Goal: Task Accomplishment & Management: Complete application form

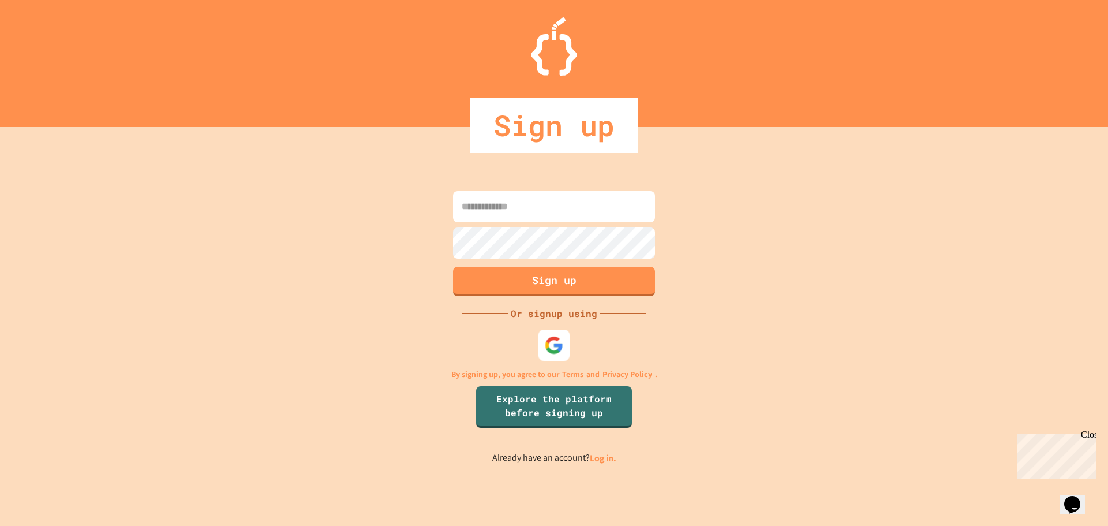
click at [554, 342] on img at bounding box center [554, 344] width 19 height 19
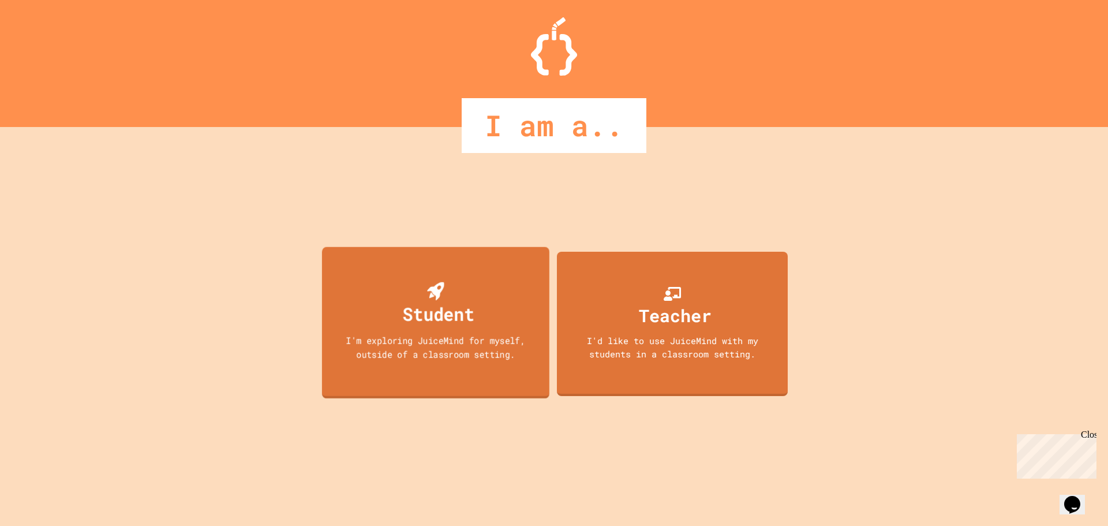
click at [493, 317] on div "Student I'm exploring JuiceMind for myself, outside of a classroom setting." at bounding box center [435, 322] width 227 height 152
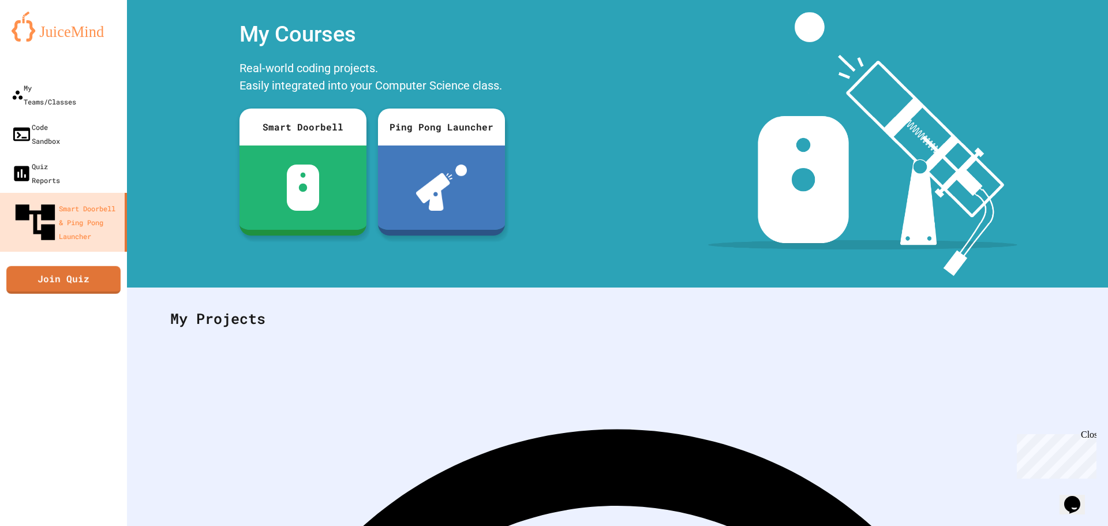
scroll to position [53, 0]
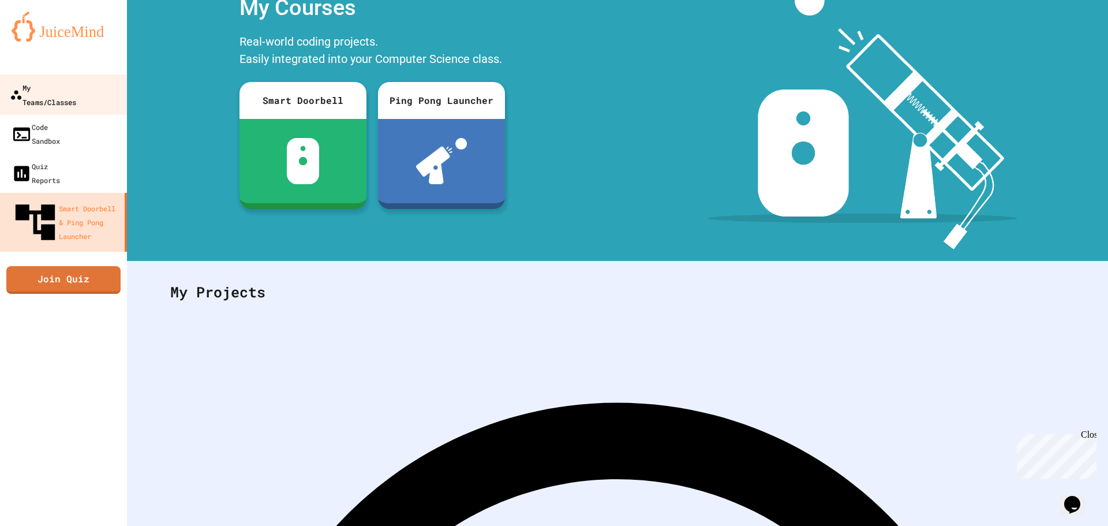
click at [67, 84] on div "My Teams/Classes" at bounding box center [43, 94] width 66 height 28
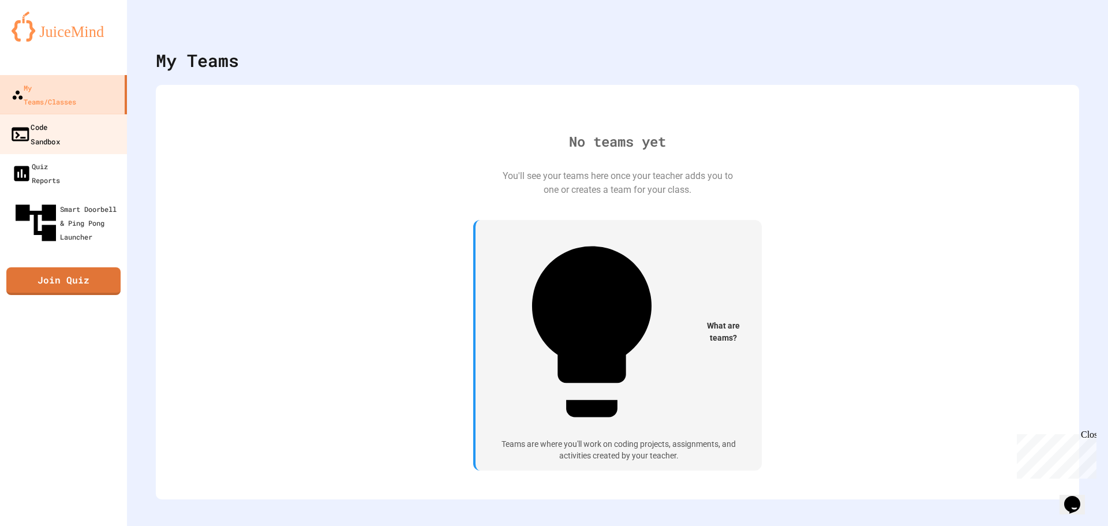
click at [60, 119] on div "Code Sandbox" at bounding box center [35, 133] width 50 height 28
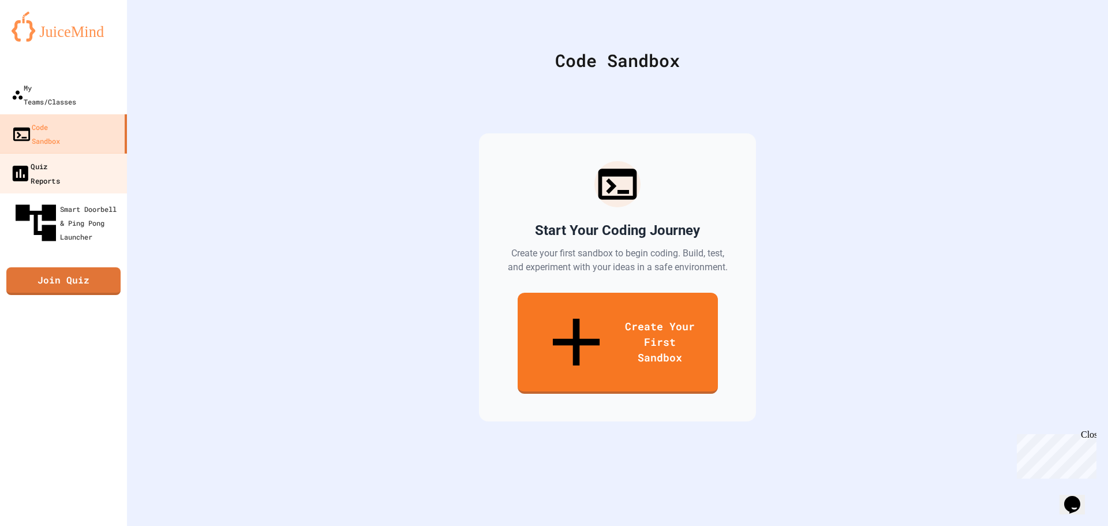
click at [60, 159] on div "Quiz Reports" at bounding box center [35, 173] width 50 height 28
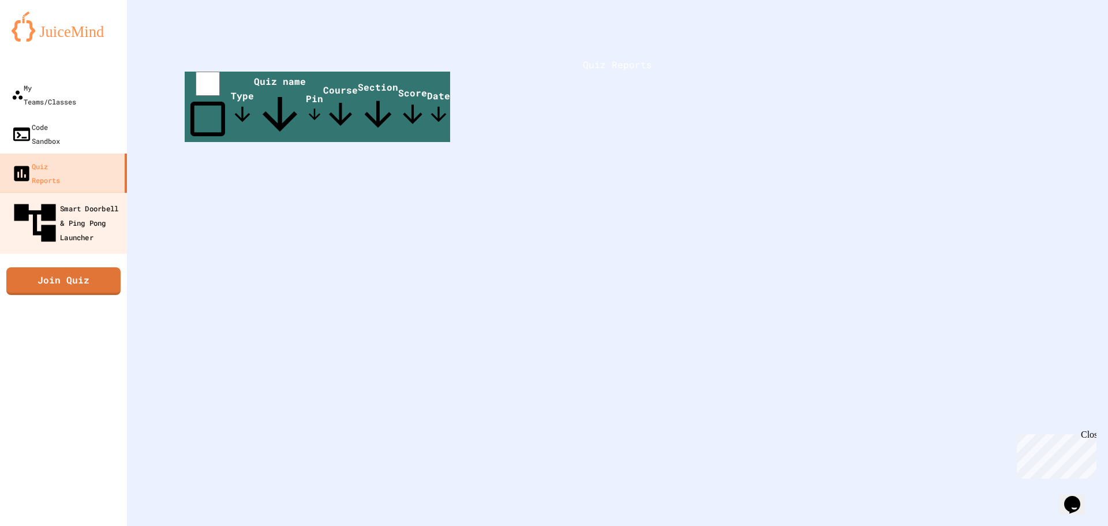
click at [55, 198] on div "Smart Doorbell & Ping Pong Launcher" at bounding box center [67, 223] width 114 height 50
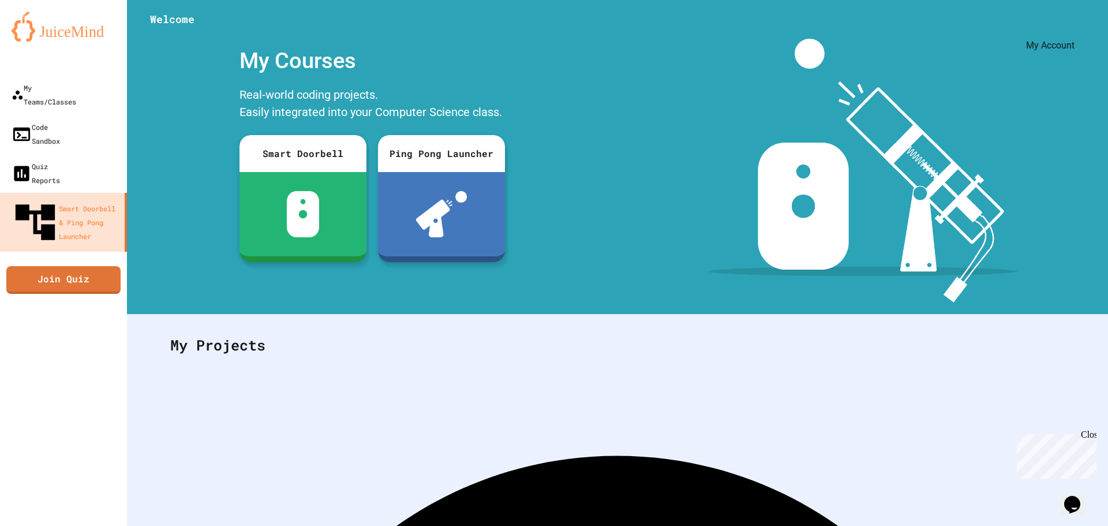
click at [1073, 20] on div "My Account" at bounding box center [1073, 28] width 0 height 17
click at [1073, 28] on icon "My Account" at bounding box center [1073, 28] width 0 height 0
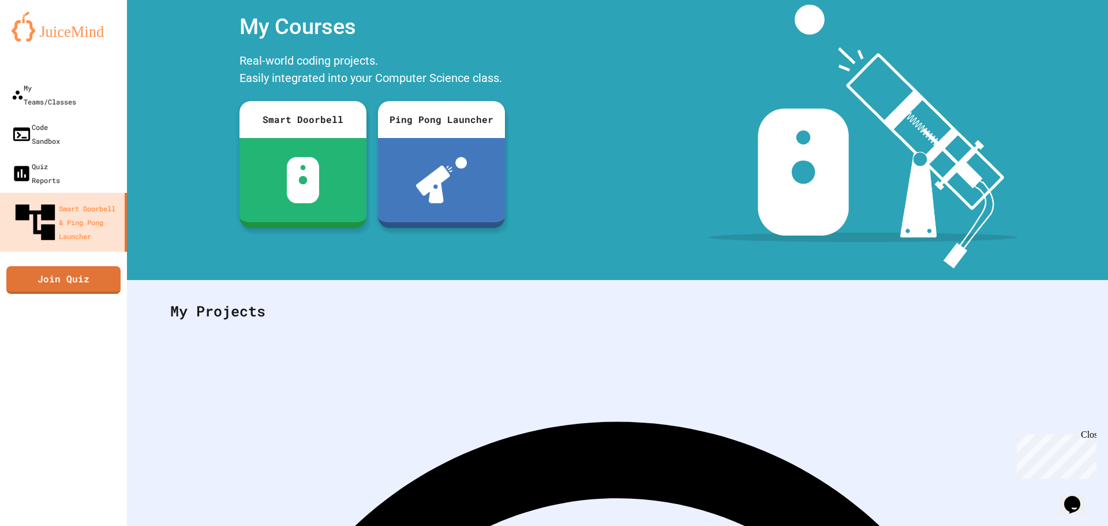
scroll to position [53, 0]
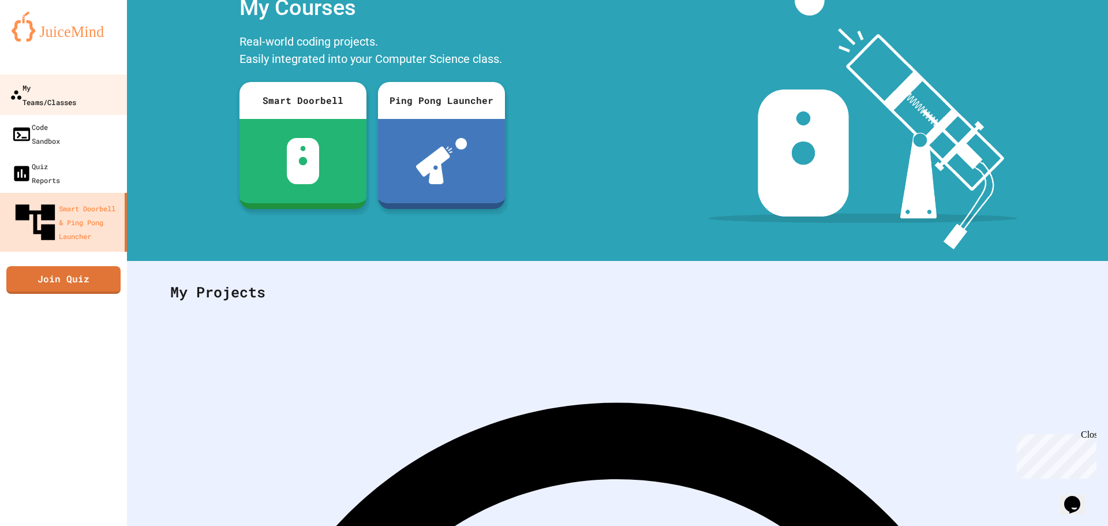
click at [63, 80] on div "My Teams/Classes" at bounding box center [43, 94] width 66 height 28
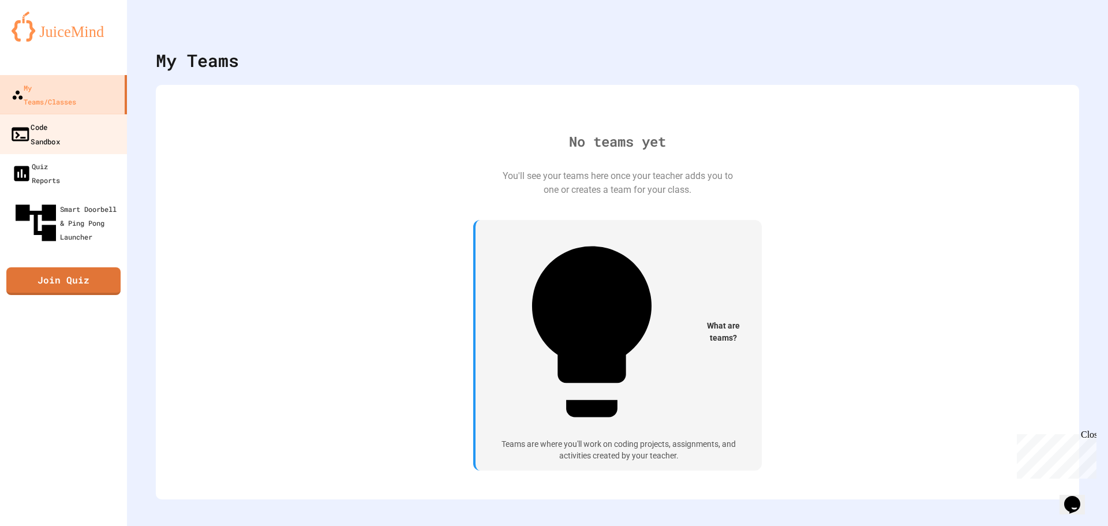
click at [97, 114] on link "Code Sandbox" at bounding box center [63, 134] width 131 height 40
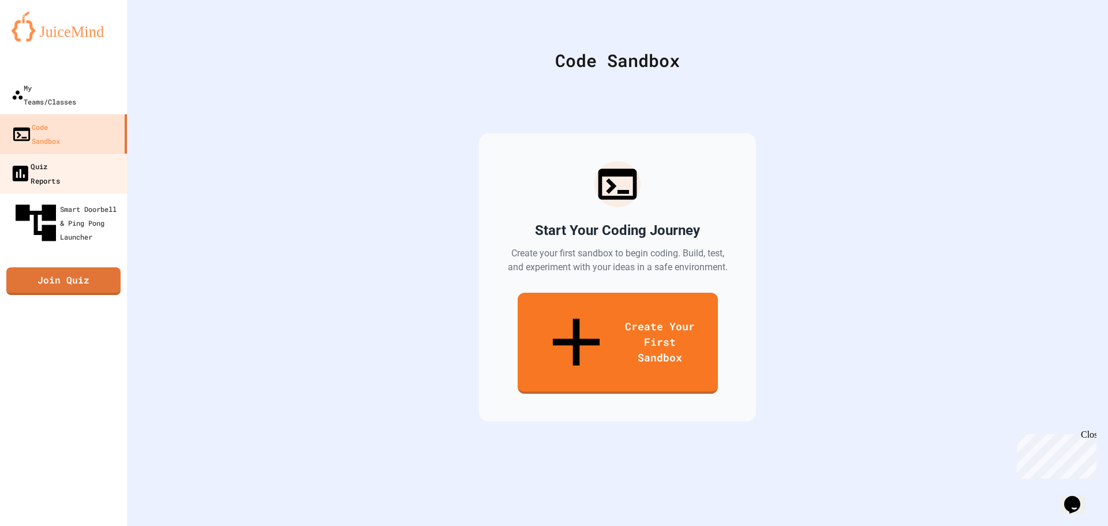
click at [60, 159] on div "Quiz Reports" at bounding box center [35, 173] width 50 height 28
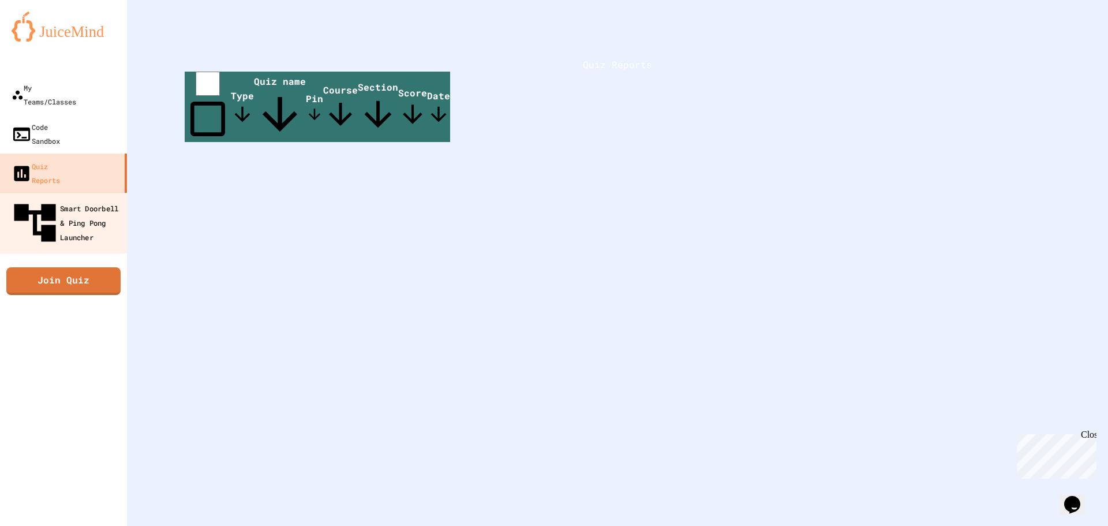
click at [69, 198] on div "Smart Doorbell & Ping Pong Launcher" at bounding box center [67, 223] width 114 height 50
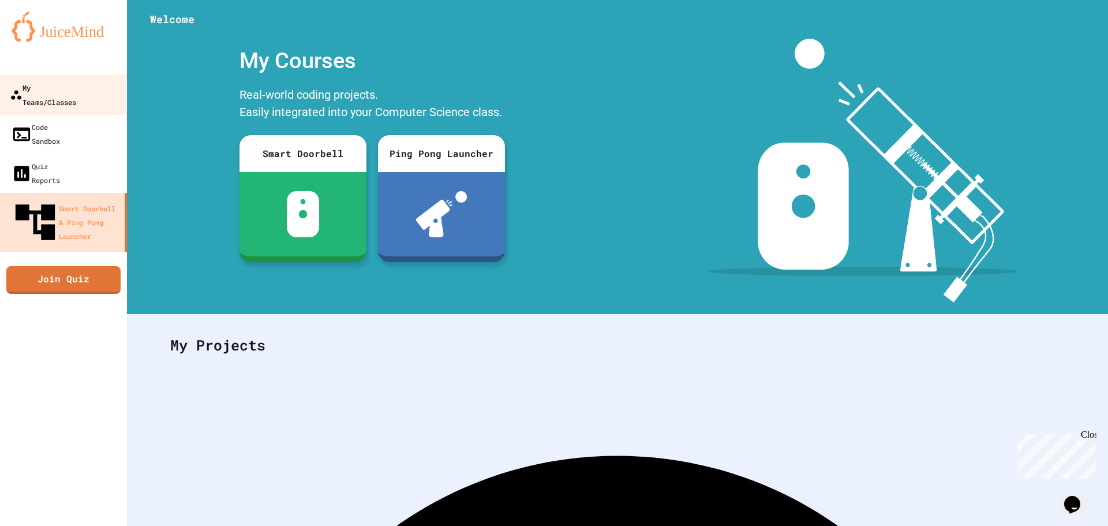
click at [66, 94] on div "My Teams/Classes" at bounding box center [43, 94] width 66 height 28
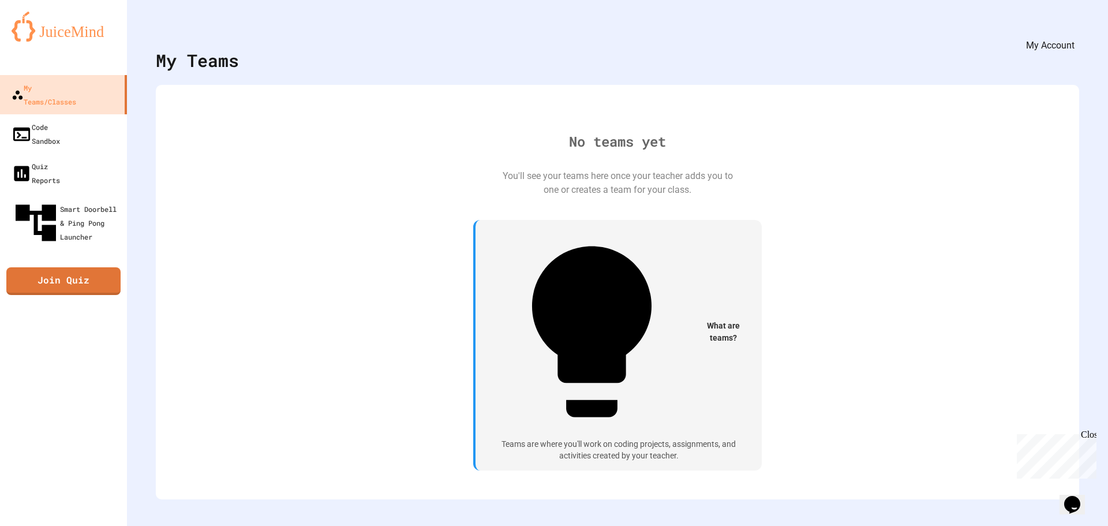
click at [1073, 28] on icon "My Account" at bounding box center [1073, 28] width 0 height 0
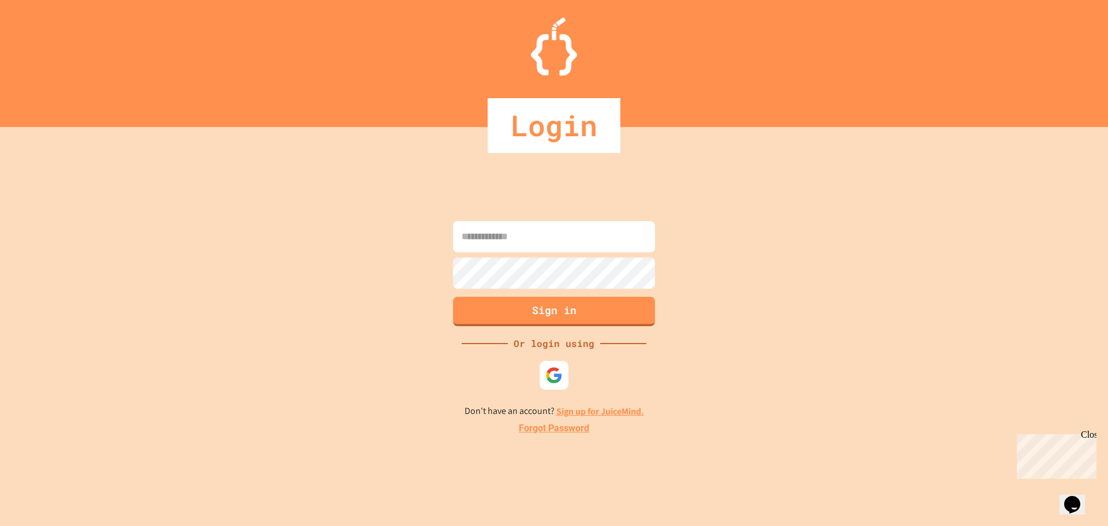
click at [520, 237] on input at bounding box center [554, 236] width 202 height 31
click at [541, 365] on div at bounding box center [554, 375] width 32 height 32
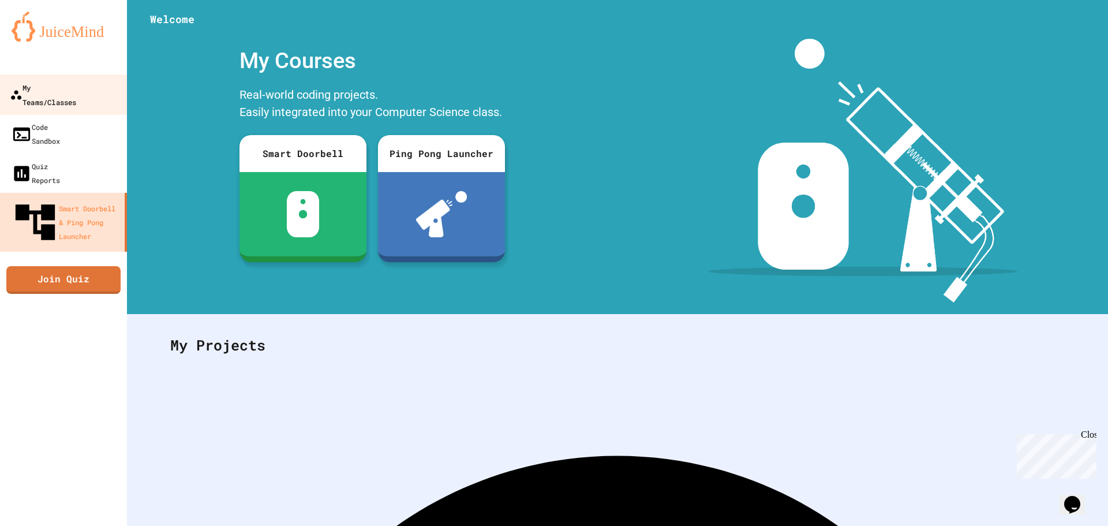
click at [62, 78] on link "My Teams/Classes" at bounding box center [63, 94] width 131 height 40
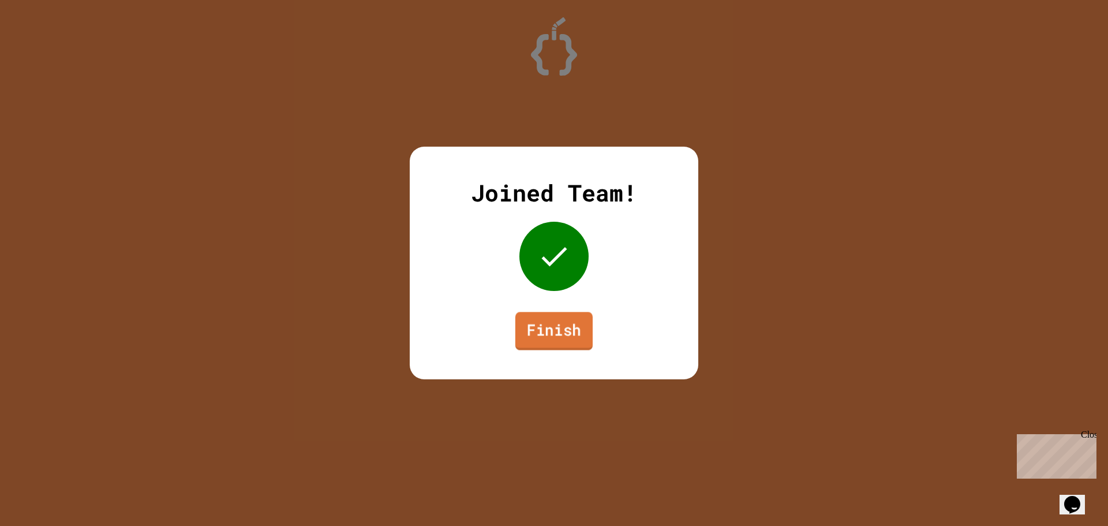
click at [553, 331] on link "Finish" at bounding box center [553, 331] width 77 height 38
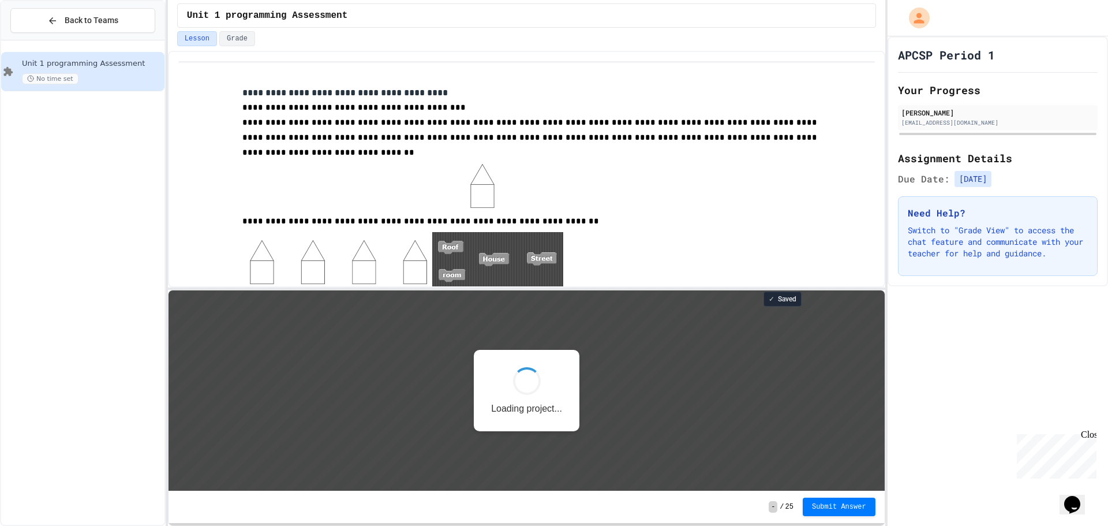
scroll to position [1, 0]
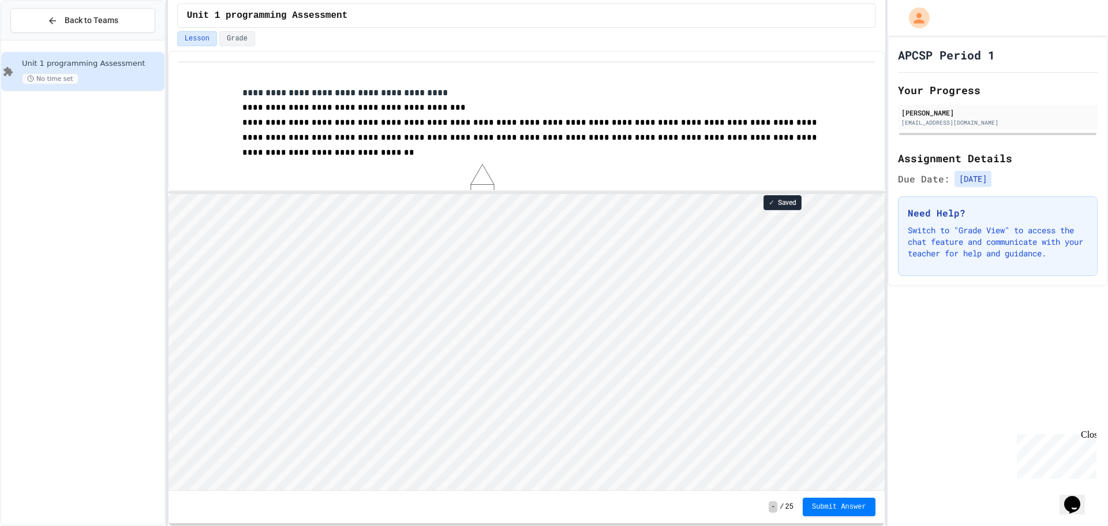
click at [504, 168] on div "**********" at bounding box center [526, 288] width 717 height 475
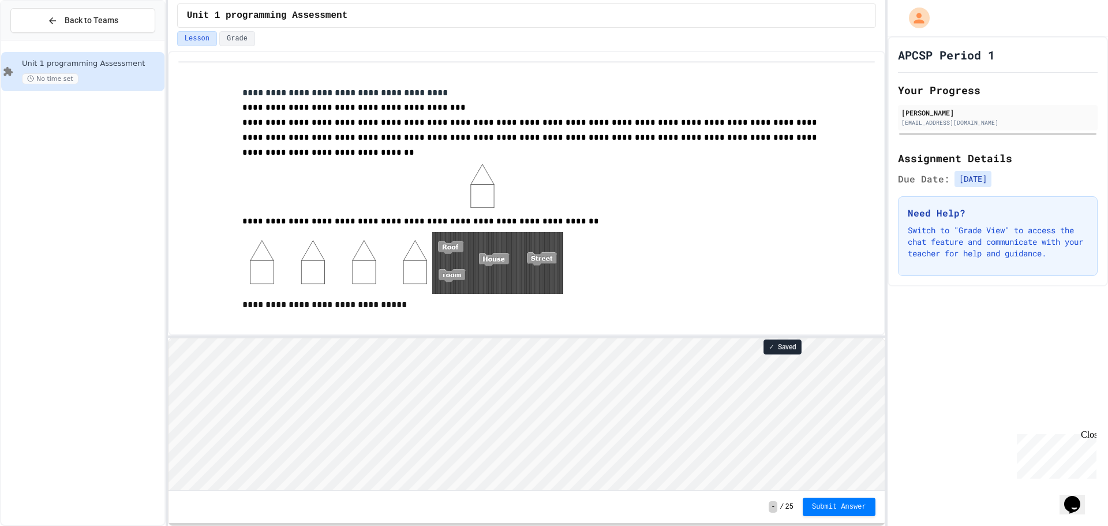
click at [490, 284] on div "**********" at bounding box center [526, 288] width 717 height 475
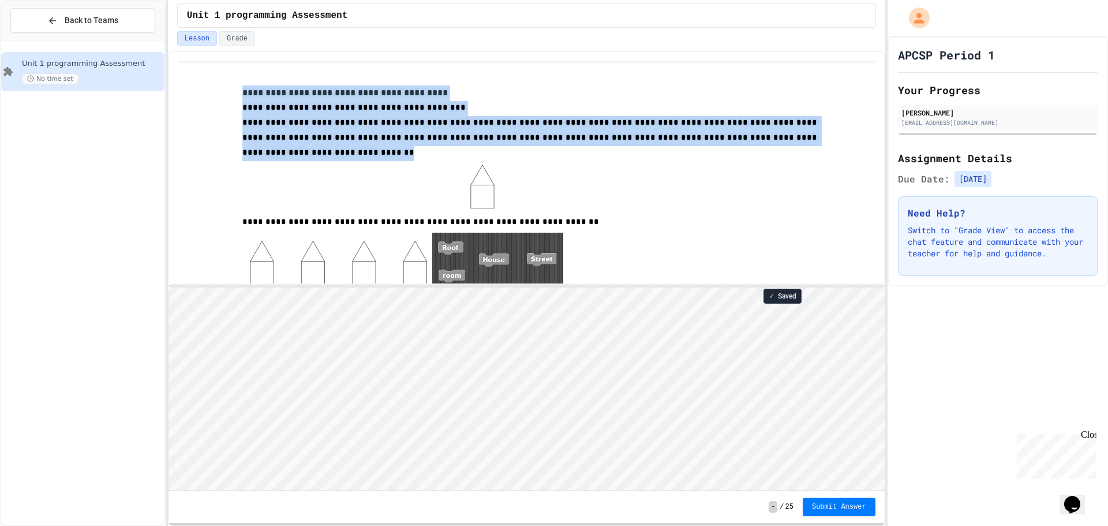
drag, startPoint x: 233, startPoint y: 87, endPoint x: 654, endPoint y: 144, distance: 425.0
click at [654, 144] on div "**********" at bounding box center [537, 198] width 673 height 227
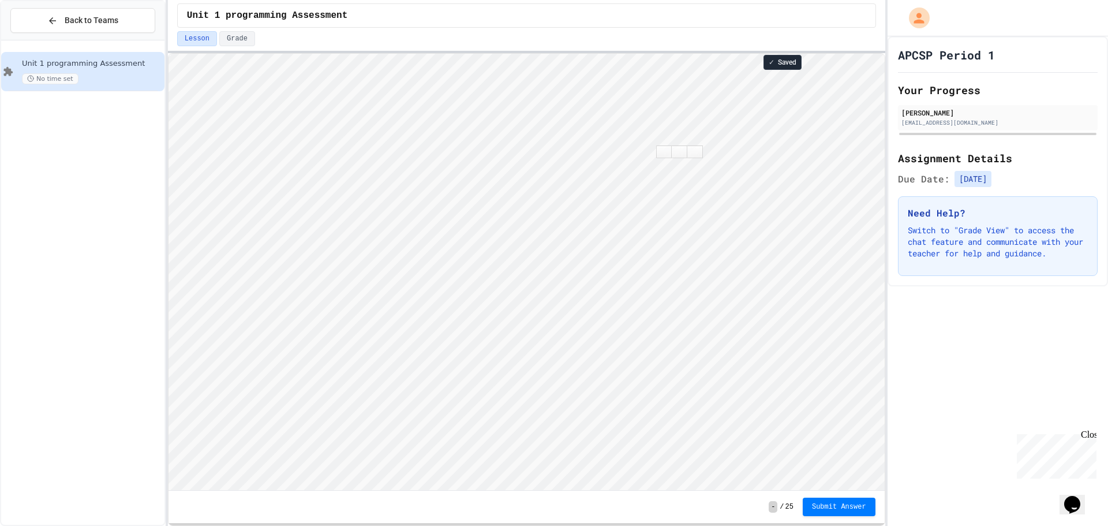
click at [573, 12] on div "**********" at bounding box center [526, 263] width 717 height 526
type textarea "******"
type textarea "*****"
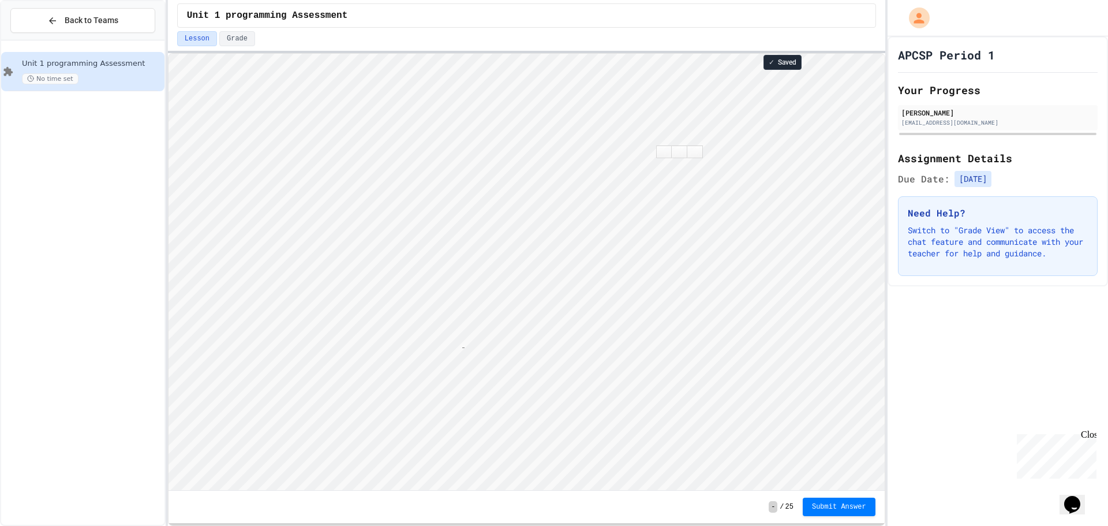
scroll to position [1, 5]
type textarea "**"
type textarea "***"
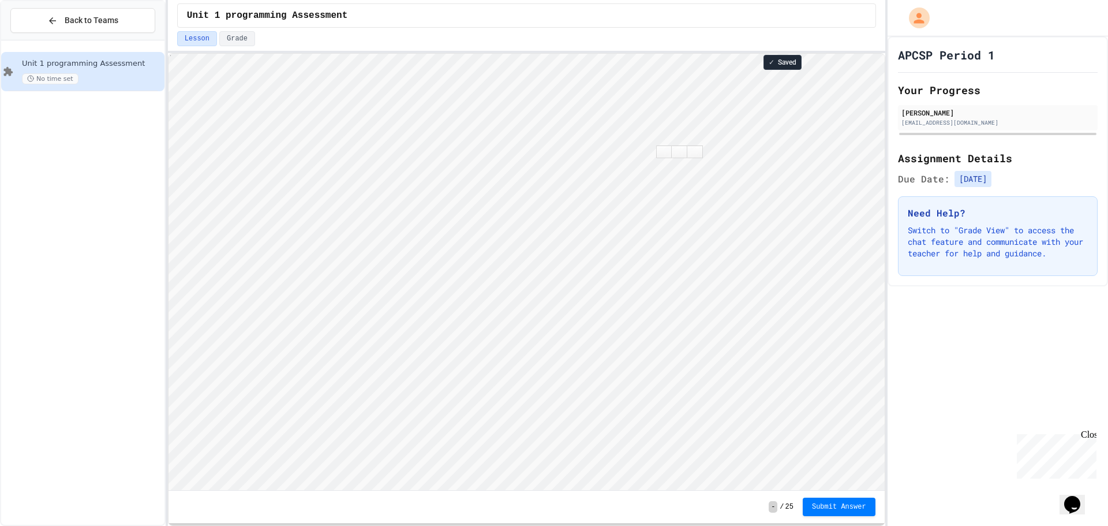
click at [771, 61] on span "✓" at bounding box center [771, 62] width 6 height 9
click at [833, 505] on span "Submit Answer" at bounding box center [839, 506] width 54 height 9
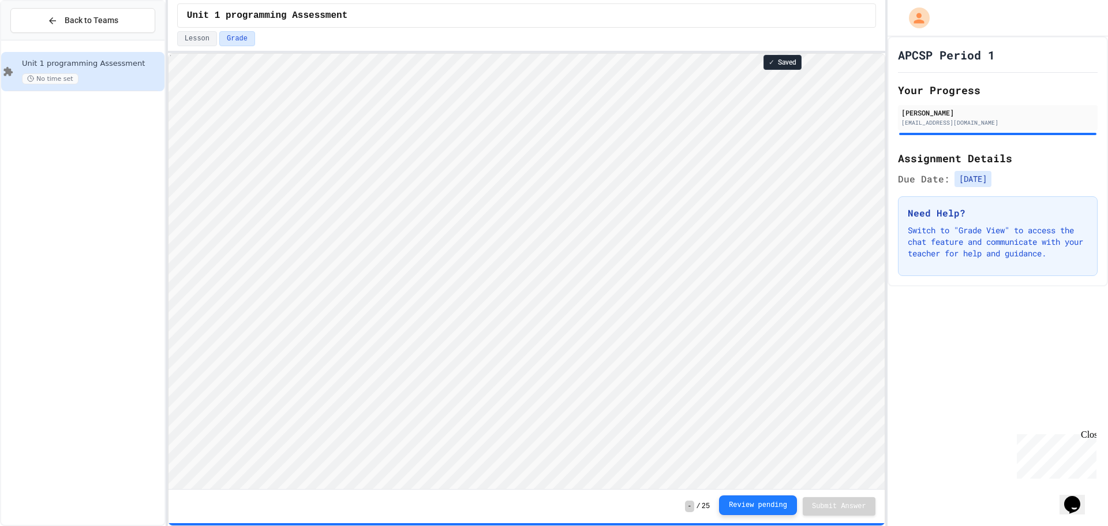
click at [755, 501] on button "Review pending" at bounding box center [758, 505] width 78 height 20
click at [780, 502] on button "Review pending" at bounding box center [758, 505] width 78 height 20
click at [789, 505] on button "Review pending" at bounding box center [758, 505] width 78 height 20
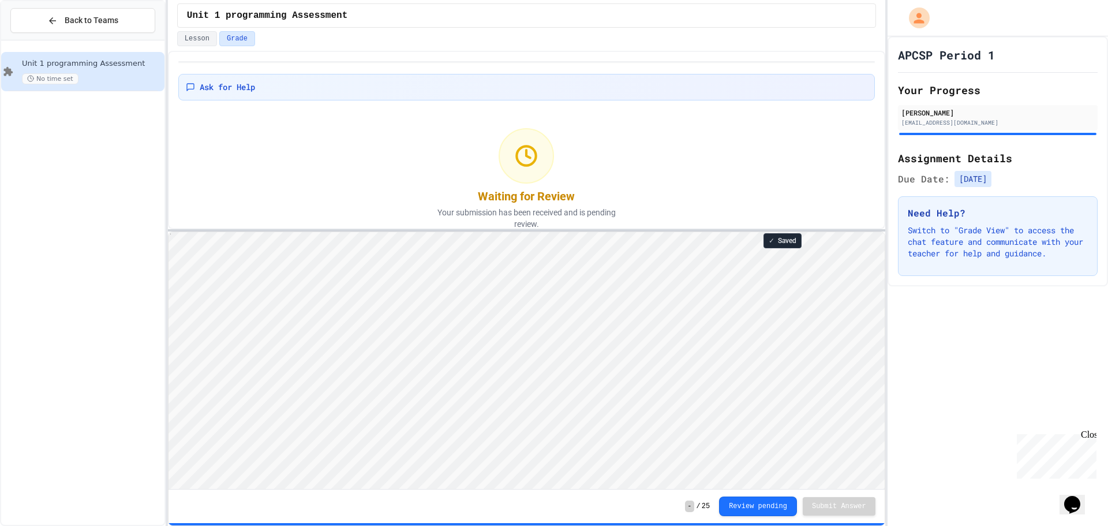
click at [681, 229] on div at bounding box center [526, 230] width 717 height 2
click at [508, 224] on html "Loading project... ! Error Loading Project There was an error loading the proje…" at bounding box center [526, 224] width 716 height 0
click at [510, 224] on html "Loading project... ! Error Loading Project There was an error loading the proje…" at bounding box center [526, 224] width 716 height 0
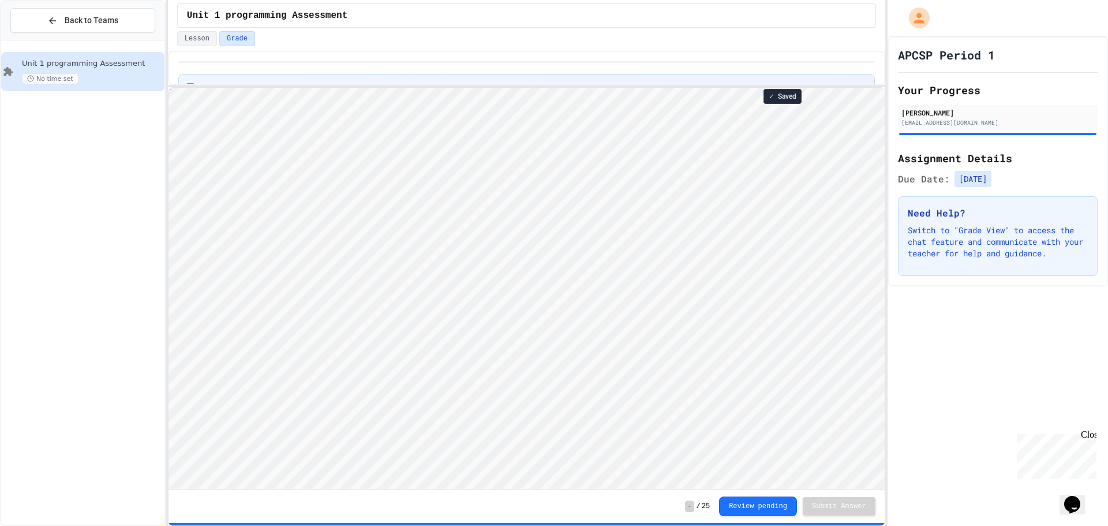
click at [515, 84] on div "Ask for Help Waiting for Review Your submission has been received and is pendin…" at bounding box center [526, 288] width 717 height 475
click at [765, 506] on button "Review pending" at bounding box center [758, 505] width 78 height 20
click at [765, 506] on button "Review pending" at bounding box center [758, 506] width 78 height 20
click at [765, 500] on button "Review pending" at bounding box center [758, 506] width 78 height 20
click at [765, 500] on button "Review pending" at bounding box center [758, 505] width 78 height 20
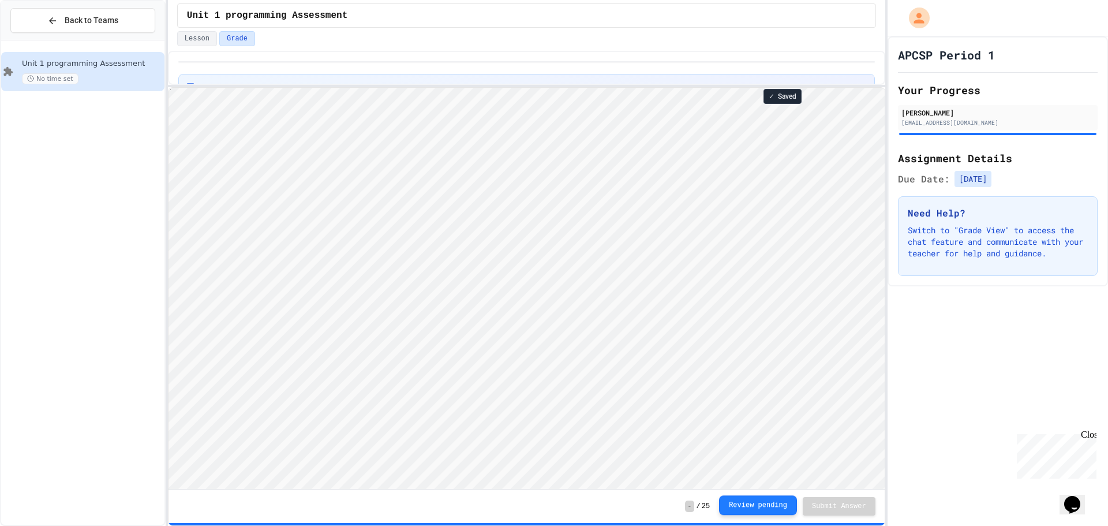
click at [765, 500] on button "Review pending" at bounding box center [758, 505] width 78 height 20
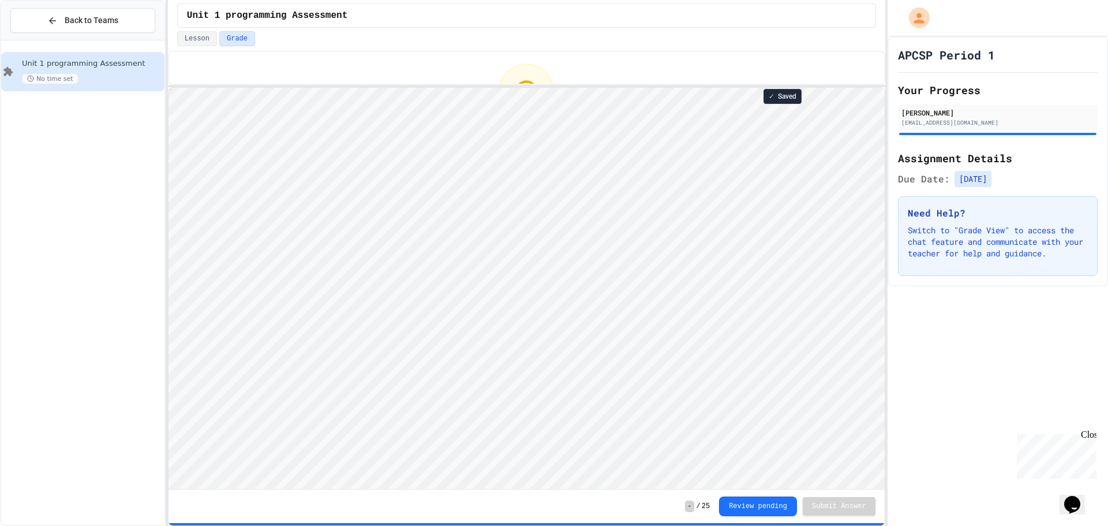
click at [768, 516] on div "- / 25 Review pending Submit Answer" at bounding box center [526, 505] width 716 height 33
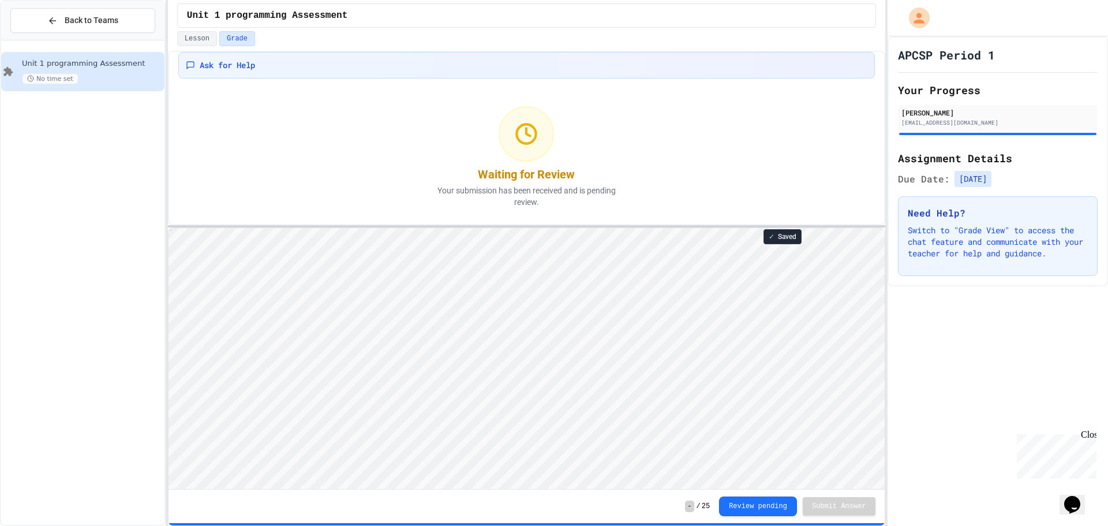
scroll to position [0, 0]
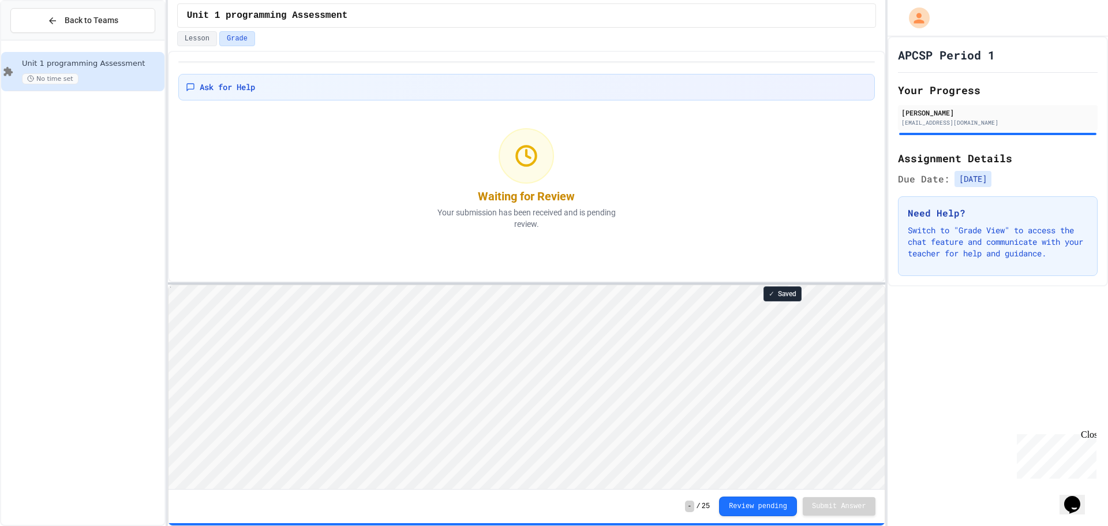
click at [805, 289] on div "Ask for Help Waiting for Review Your submission has been received and is pendin…" at bounding box center [526, 288] width 717 height 475
click at [759, 506] on button "Review pending" at bounding box center [758, 506] width 78 height 20
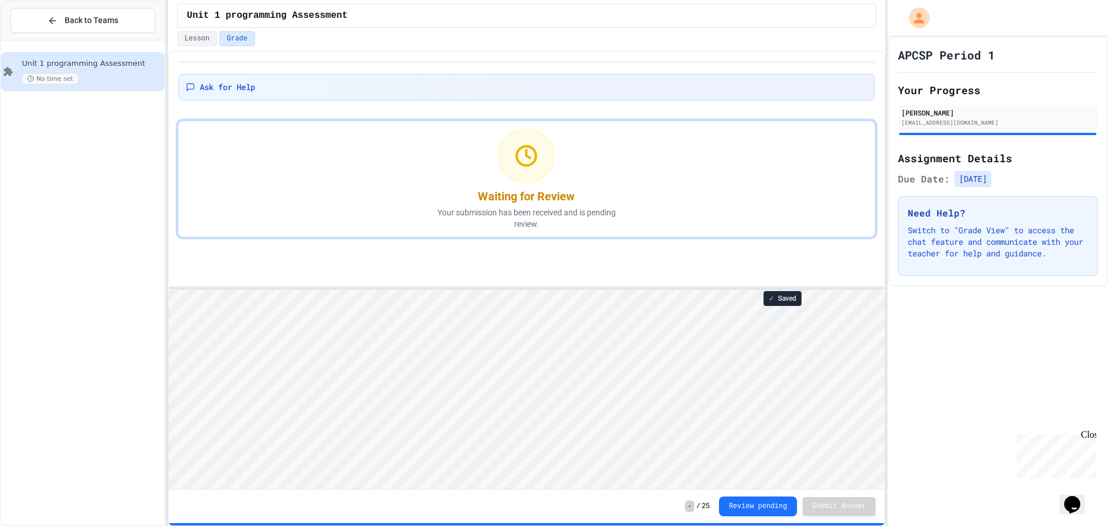
click at [756, 516] on div "- / 25 Review pending Submit Answer" at bounding box center [526, 505] width 716 height 33
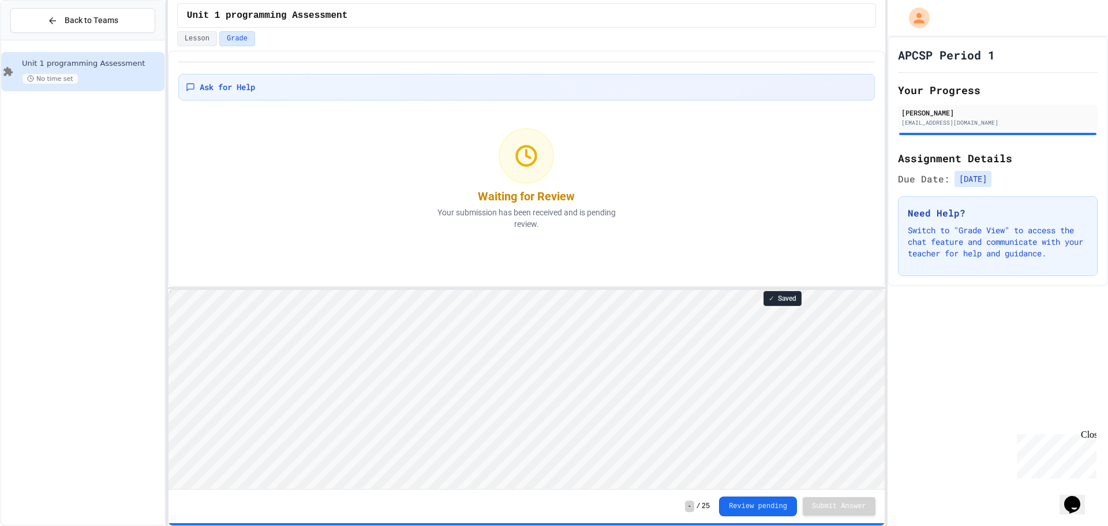
click at [756, 503] on button "Review pending" at bounding box center [758, 506] width 78 height 20
click at [757, 500] on button "Review pending" at bounding box center [758, 505] width 78 height 20
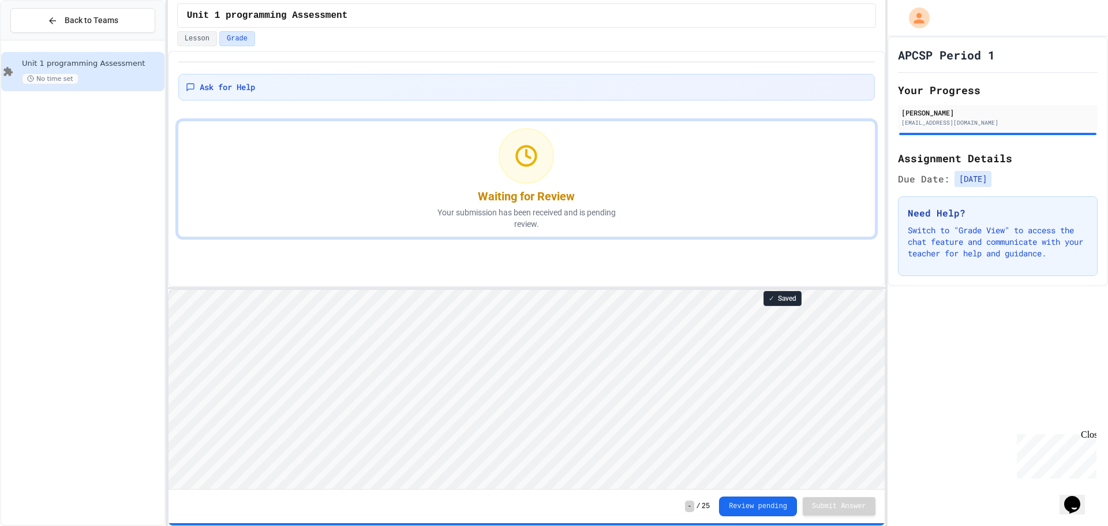
click at [757, 500] on button "Review pending" at bounding box center [758, 506] width 78 height 20
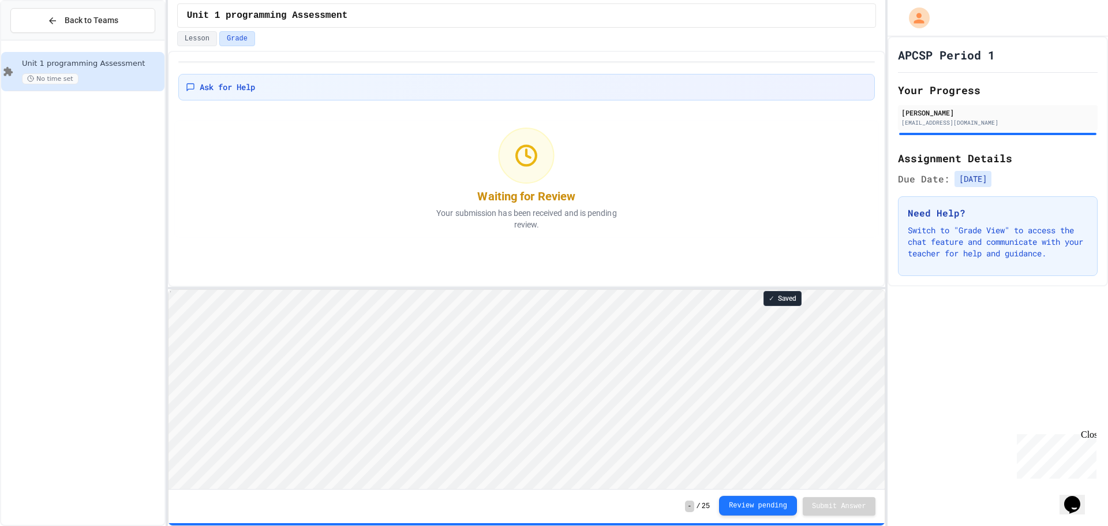
click at [757, 500] on button "Review pending" at bounding box center [758, 506] width 78 height 20
click at [757, 500] on button "Review pending" at bounding box center [758, 505] width 78 height 20
click at [757, 500] on button "Review pending" at bounding box center [758, 506] width 78 height 20
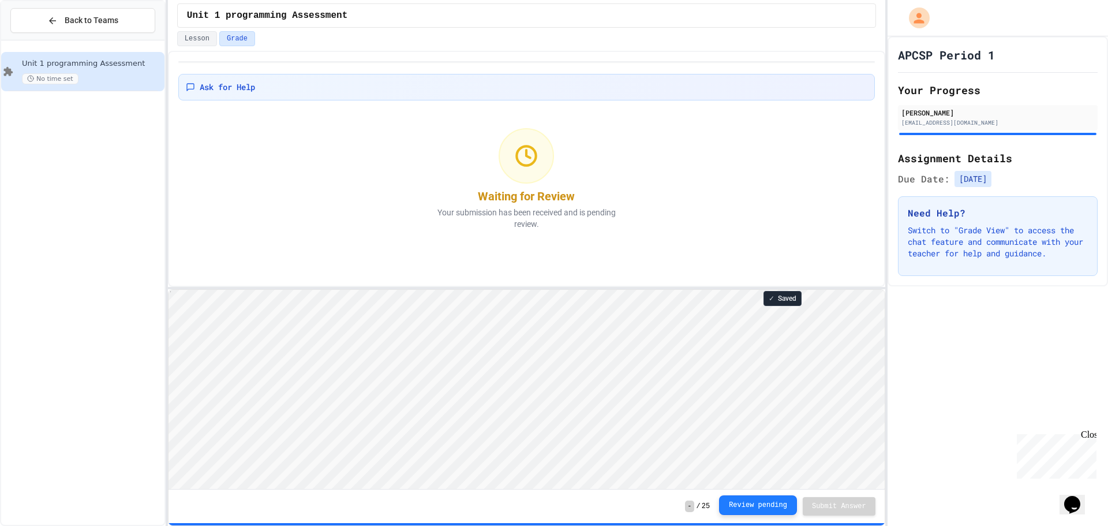
click at [757, 500] on button "Review pending" at bounding box center [758, 505] width 78 height 20
click at [757, 500] on button "Review pending" at bounding box center [758, 506] width 78 height 20
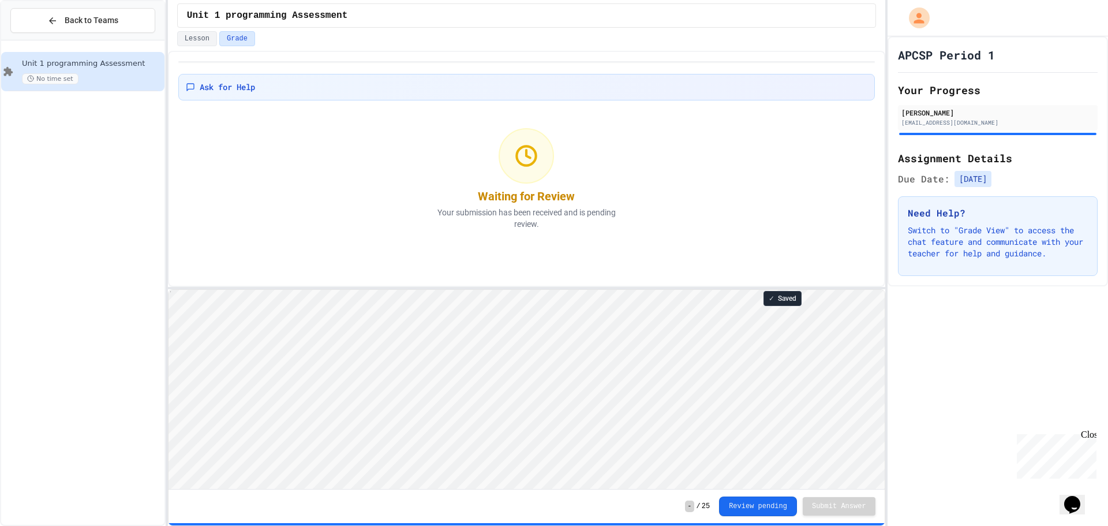
drag, startPoint x: 757, startPoint y: 500, endPoint x: 759, endPoint y: 508, distance: 8.4
click at [759, 508] on button "Review pending" at bounding box center [758, 506] width 78 height 20
